Goal: Task Accomplishment & Management: Manage account settings

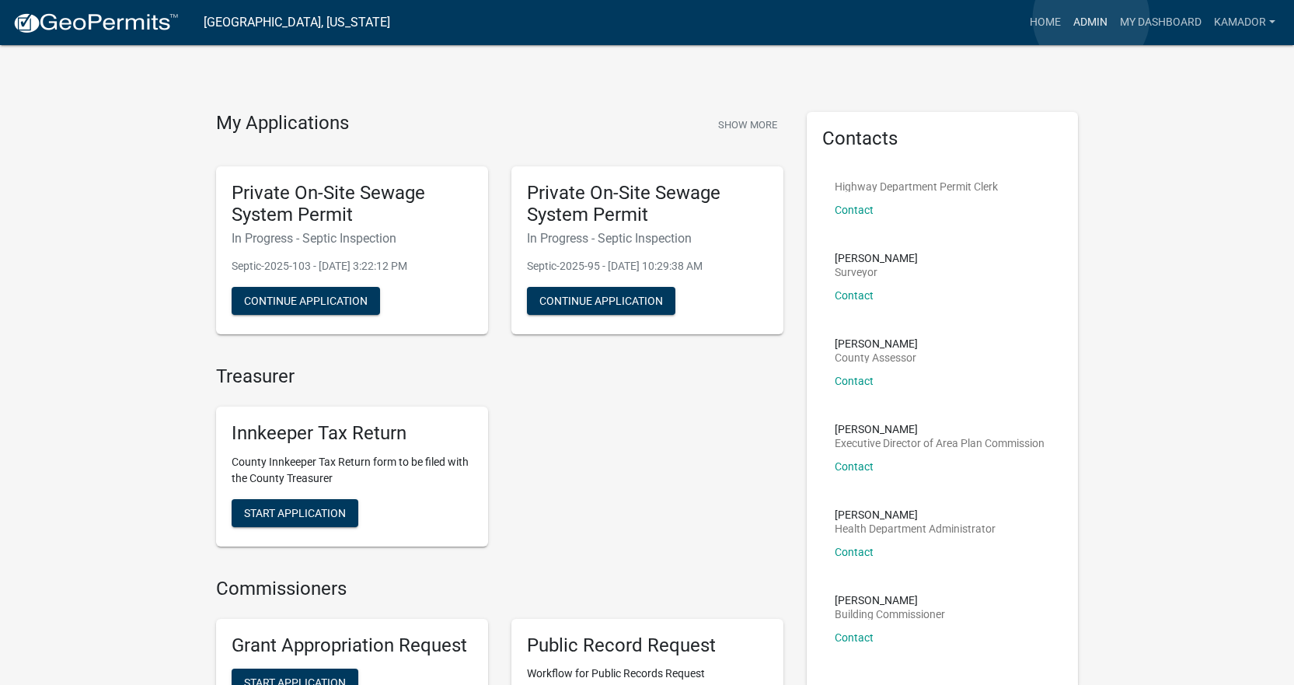
click at [1091, 18] on link "Admin" at bounding box center [1090, 23] width 47 height 30
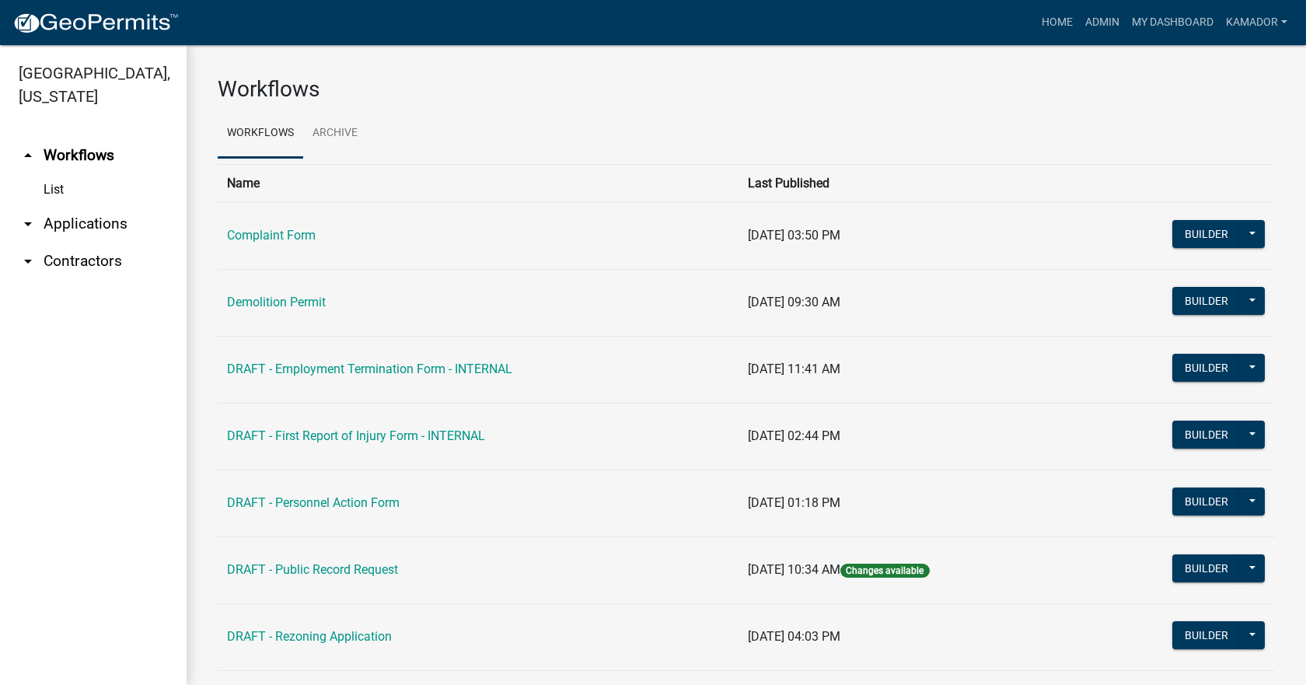
click at [88, 256] on link "arrow_drop_down Contractors" at bounding box center [93, 260] width 187 height 37
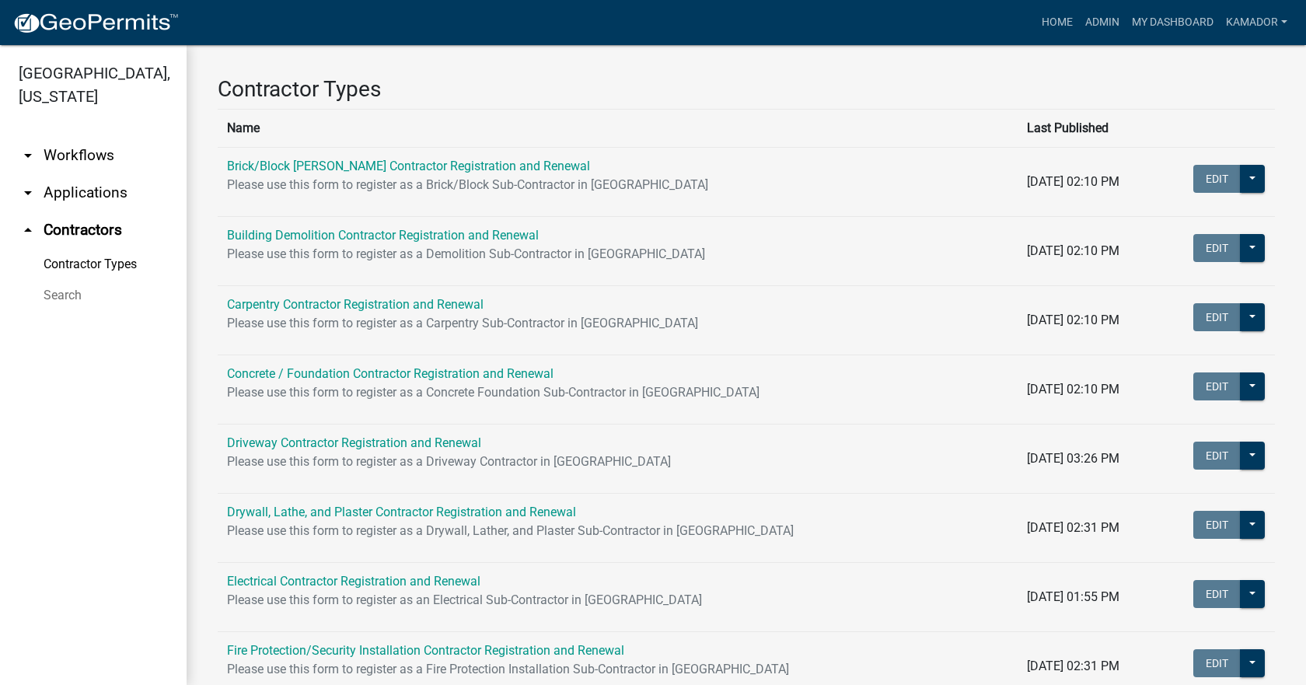
click at [84, 197] on link "arrow_drop_down Applications" at bounding box center [93, 192] width 187 height 37
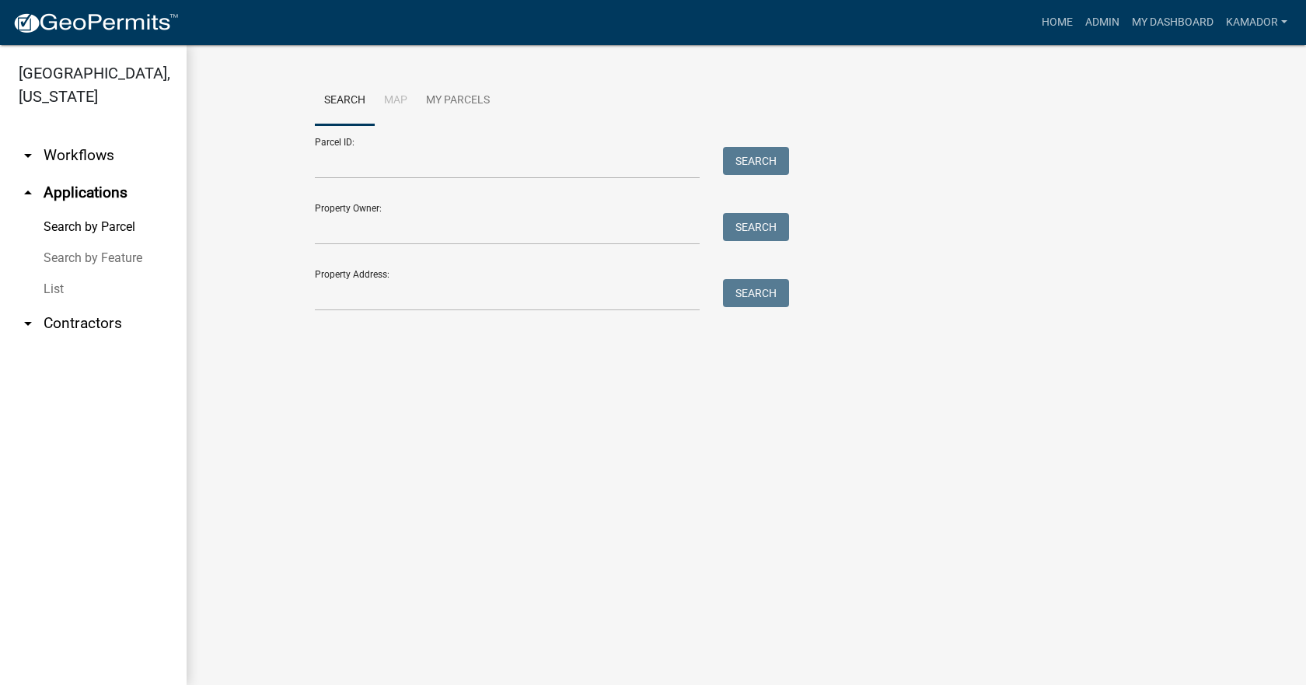
click at [40, 287] on link "List" at bounding box center [93, 289] width 187 height 31
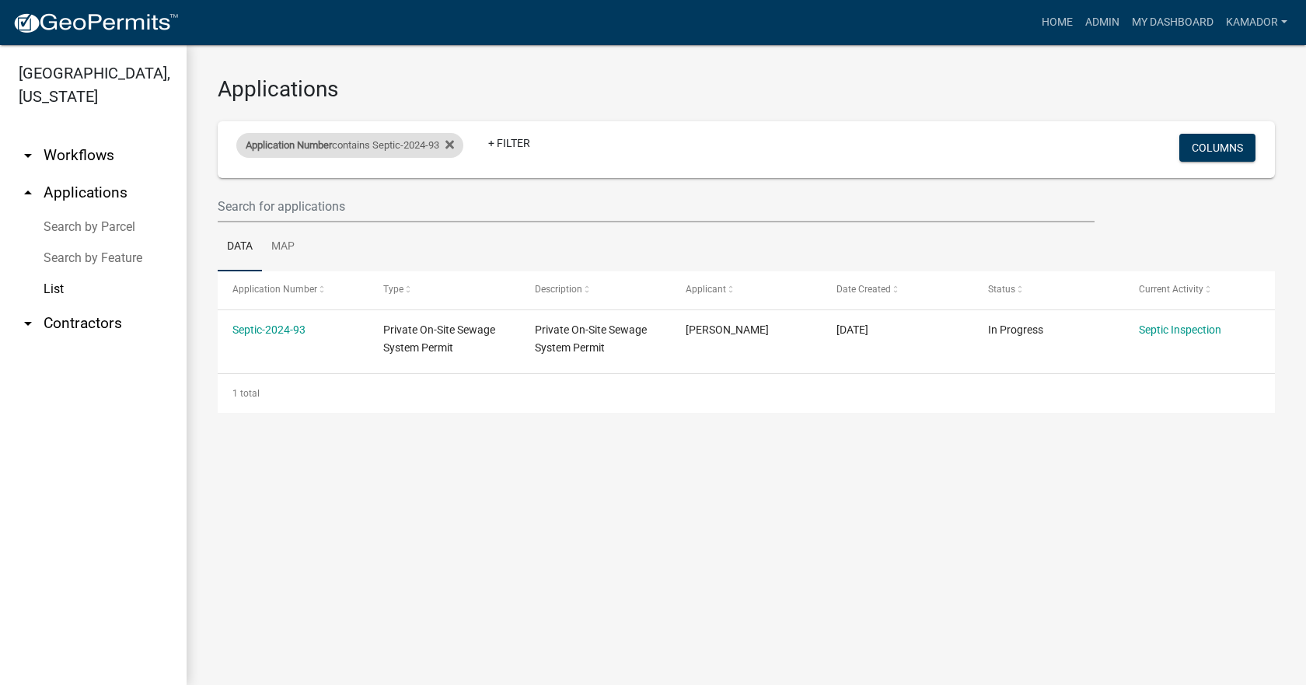
click at [421, 149] on div "Application Number contains Septic-2024-93" at bounding box center [349, 145] width 227 height 25
click at [377, 200] on input "Septic-2024-93" at bounding box center [356, 203] width 142 height 32
type input "Septic-202"
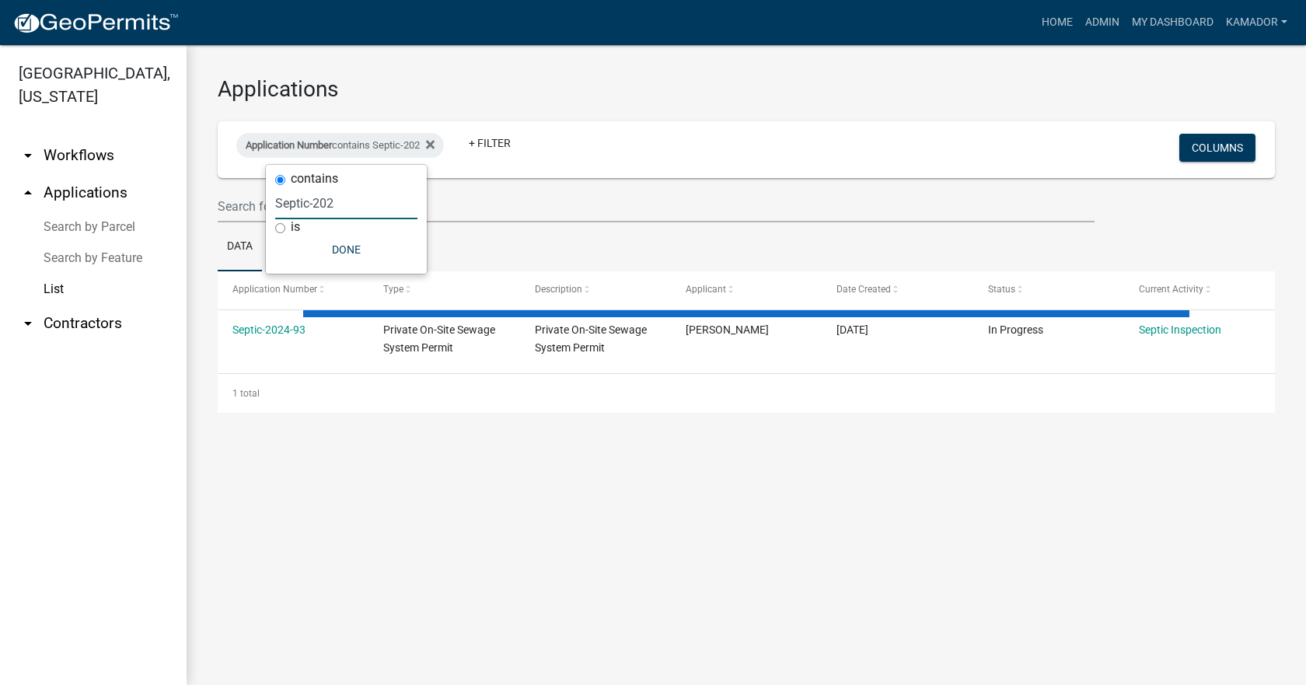
select select "3: 100"
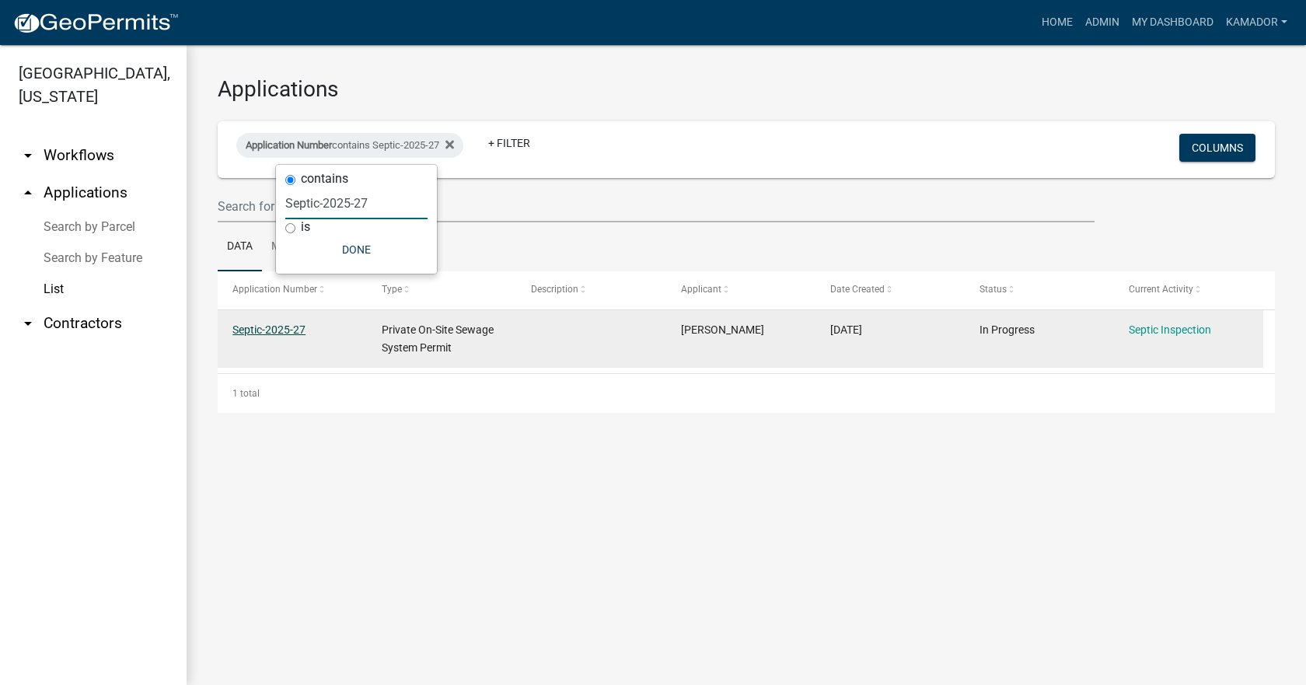
type input "Septic-2025-27"
click at [284, 330] on link "Septic-2025-27" at bounding box center [268, 329] width 73 height 12
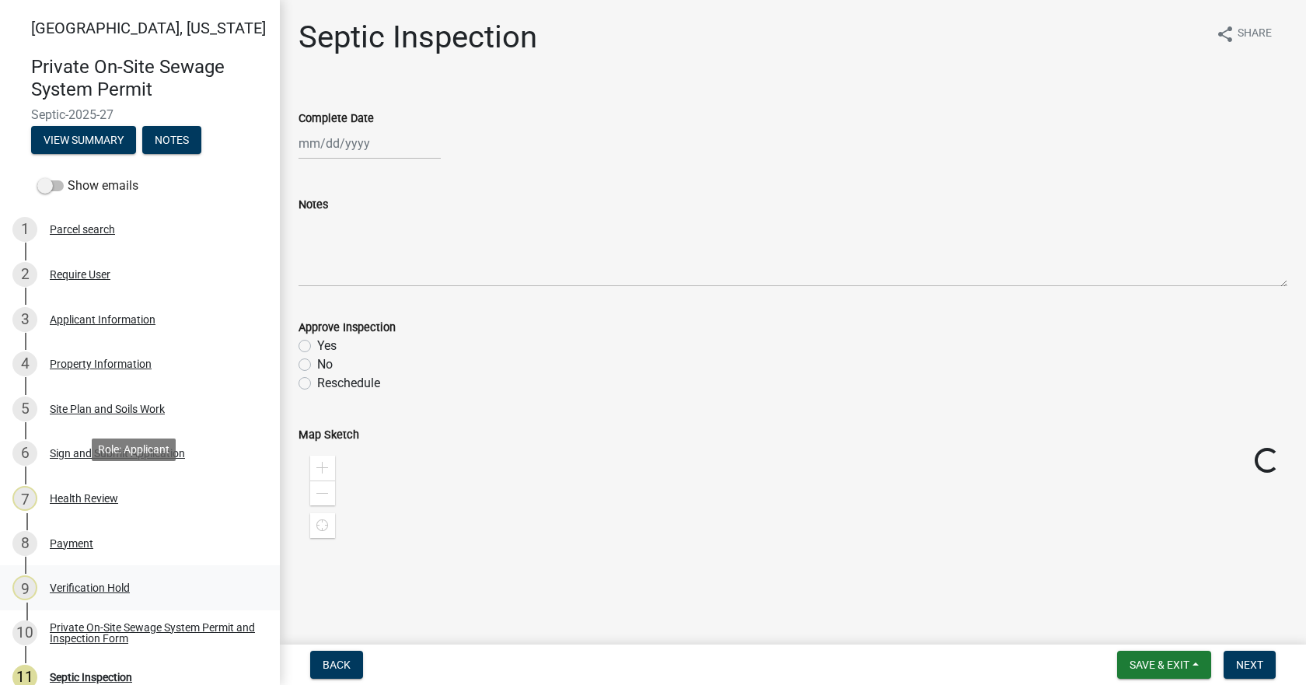
scroll to position [78, 0]
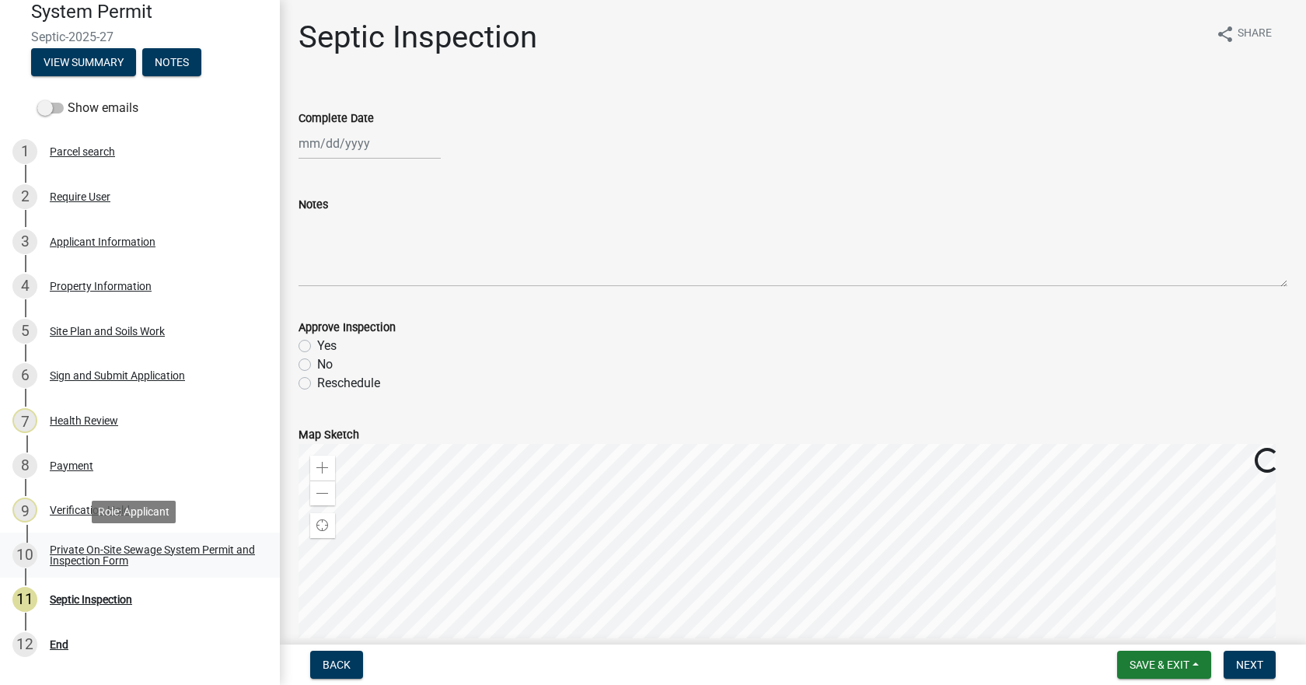
click at [116, 552] on div "Private On-Site Sewage System Permit and Inspection Form" at bounding box center [152, 555] width 205 height 22
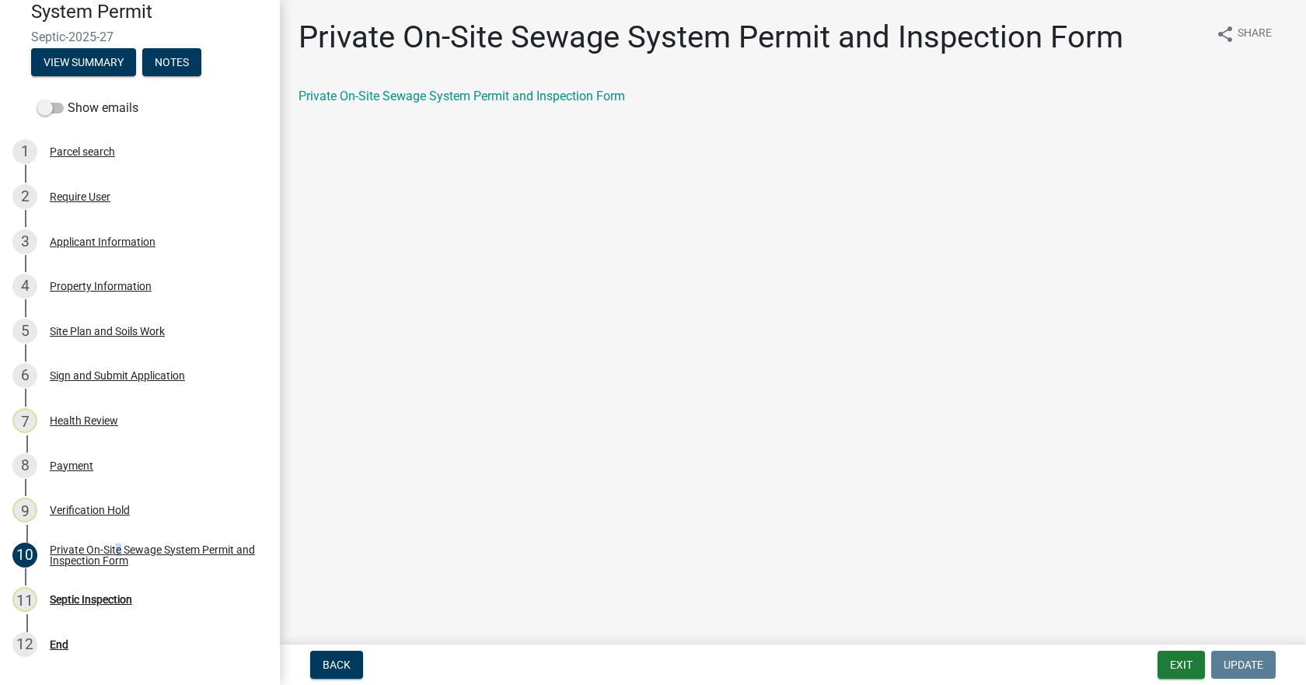
click at [426, 98] on link "Private On-Site Sewage System Permit and Inspection Form" at bounding box center [461, 96] width 326 height 15
